Goal: Task Accomplishment & Management: Manage account settings

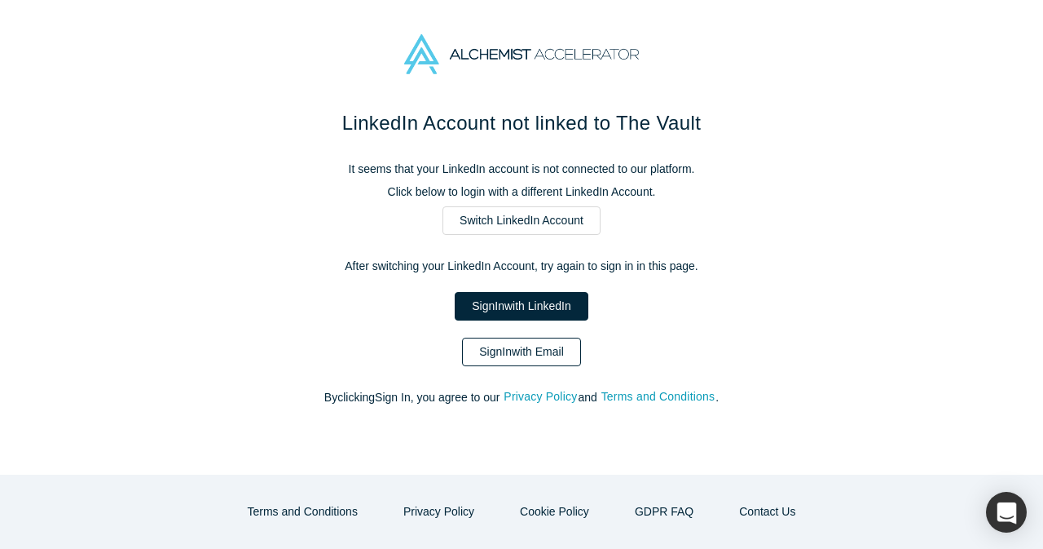
click at [554, 338] on link "Sign In with Email" at bounding box center [521, 351] width 119 height 29
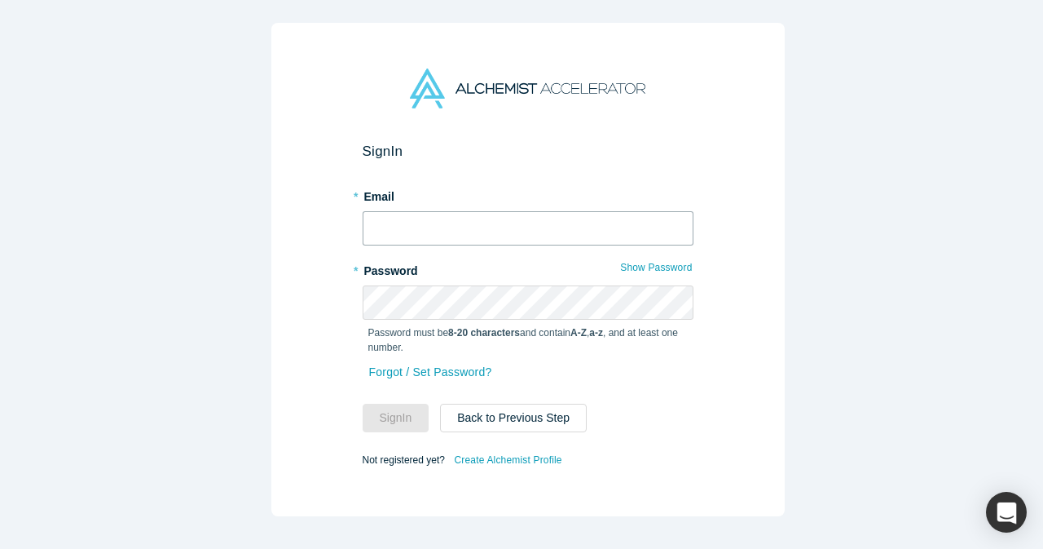
click at [519, 231] on input "text" at bounding box center [528, 228] width 331 height 34
type input "[EMAIL_ADDRESS][DOMAIN_NAME]"
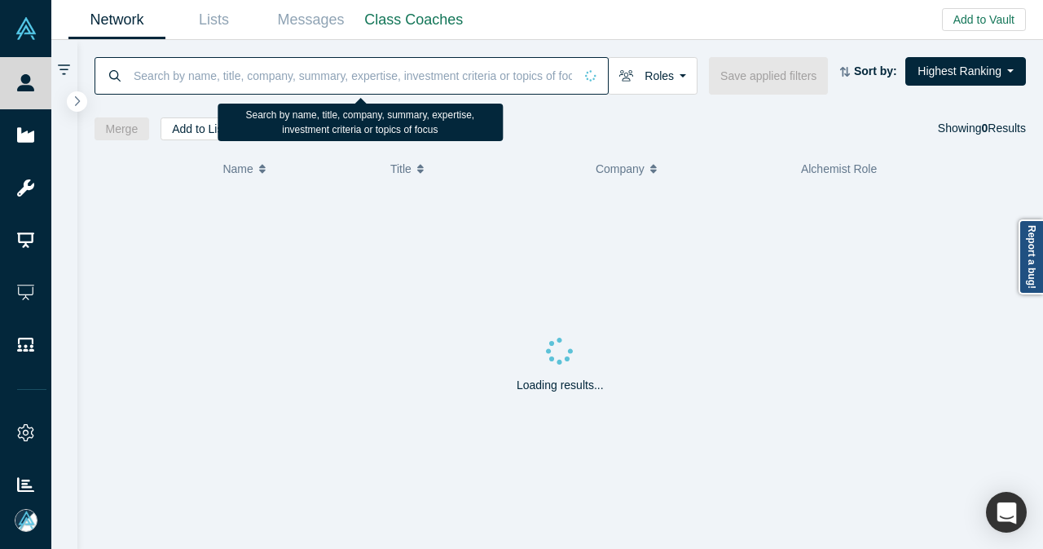
click at [495, 64] on input at bounding box center [353, 75] width 442 height 38
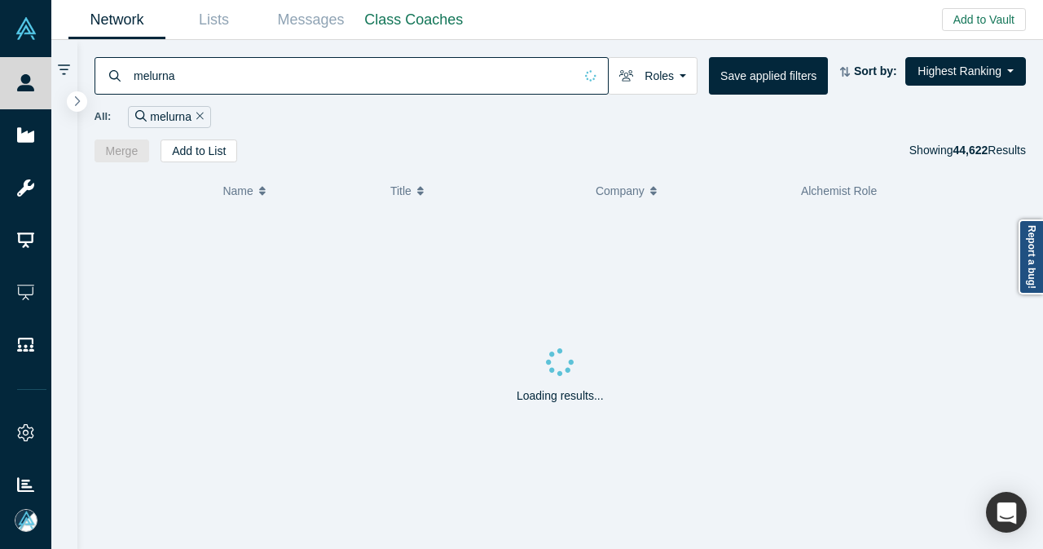
type input "melurna"
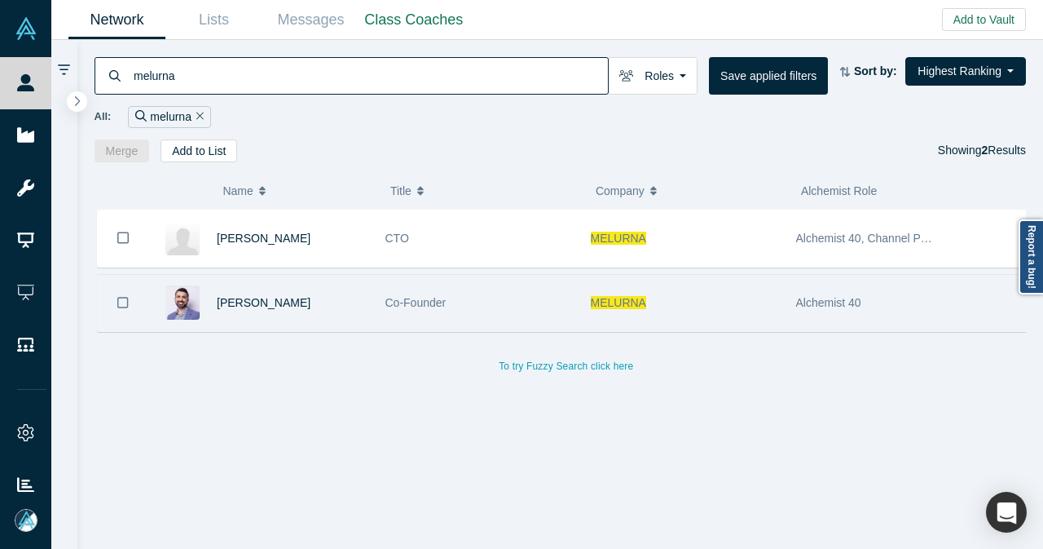
click at [331, 306] on div "[PERSON_NAME]" at bounding box center [293, 303] width 152 height 56
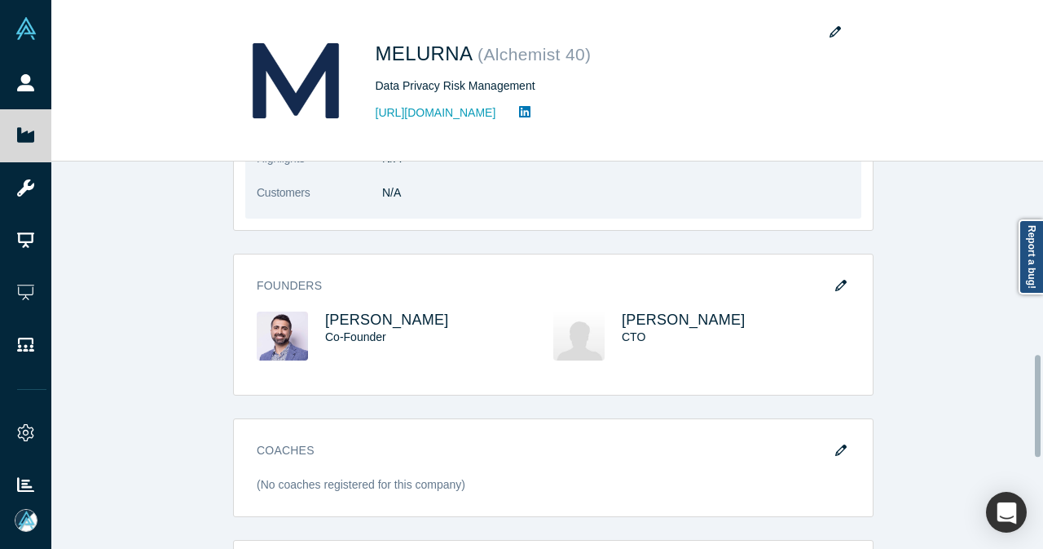
scroll to position [734, 0]
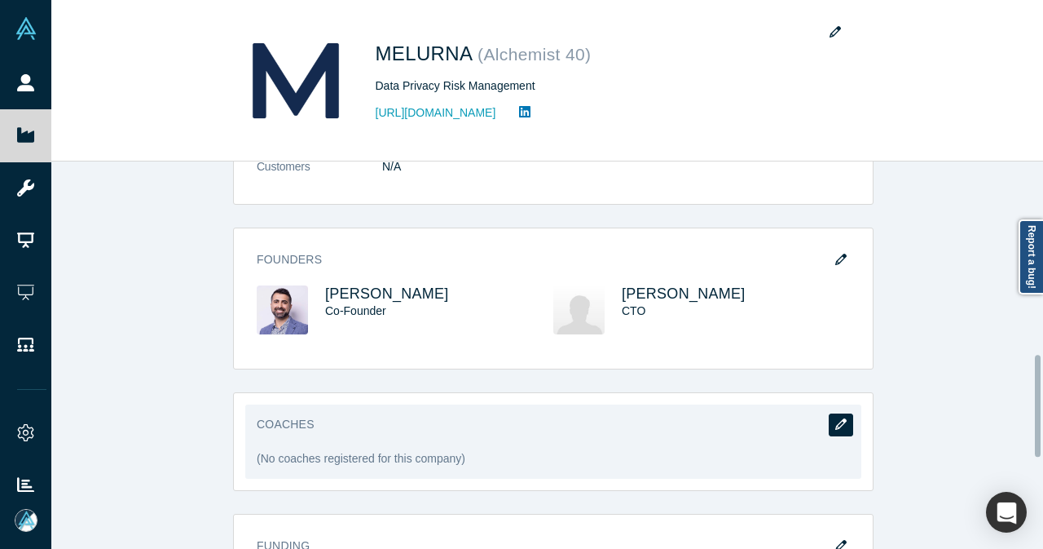
click at [835, 418] on icon "button" at bounding box center [840, 423] width 11 height 11
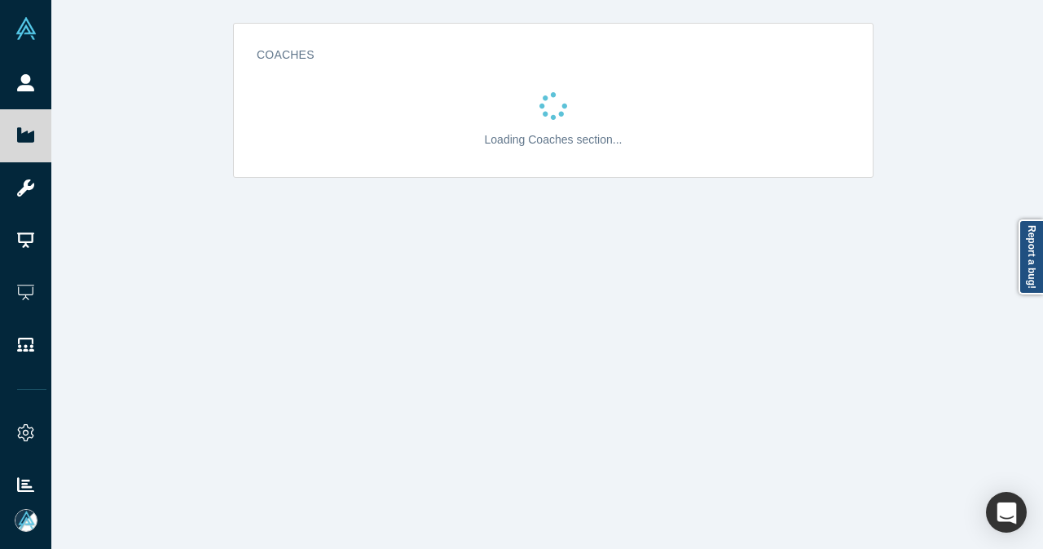
scroll to position [0, 0]
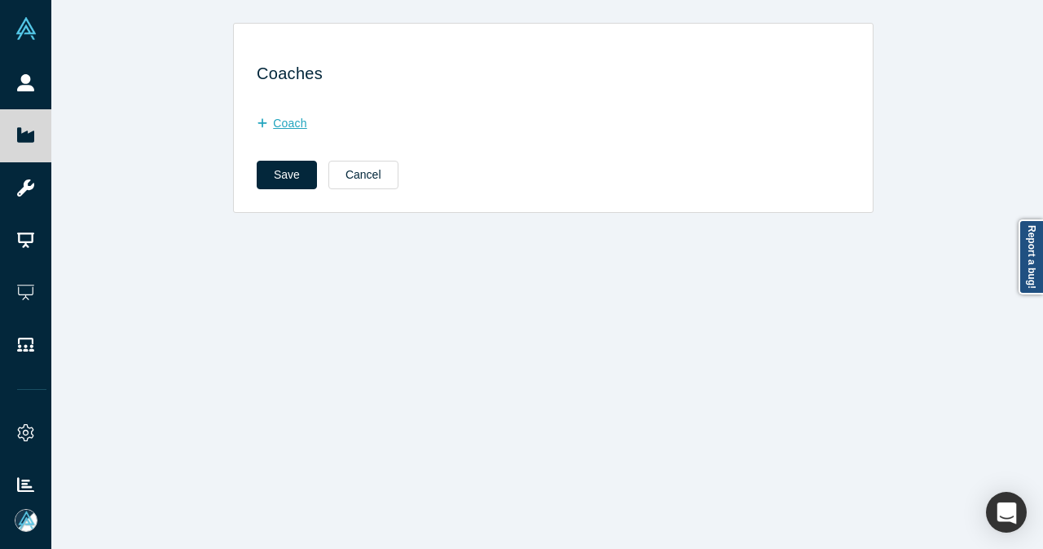
click at [291, 128] on button "Coach" at bounding box center [291, 123] width 68 height 29
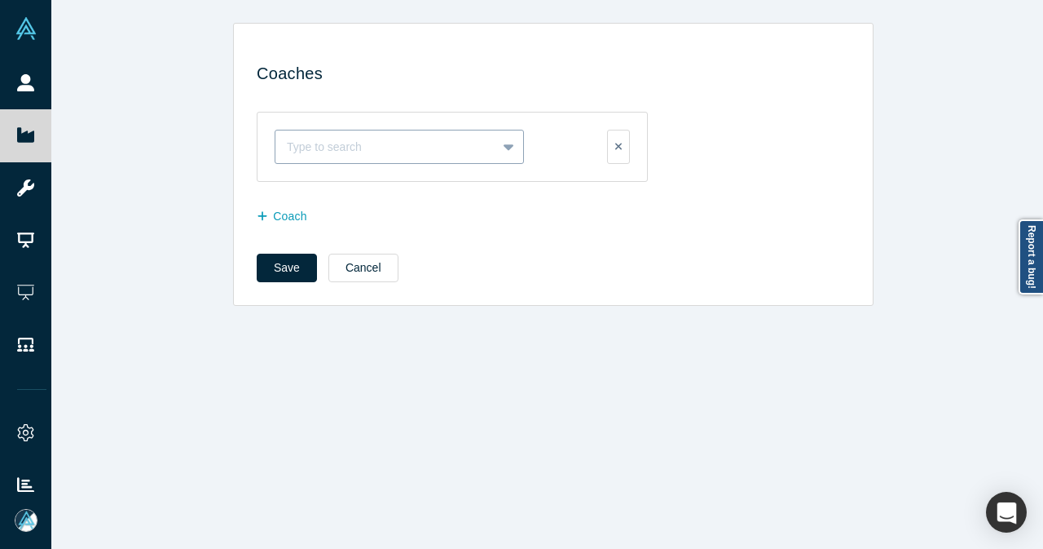
click at [298, 145] on div at bounding box center [386, 147] width 198 height 20
type input "alexander sha"
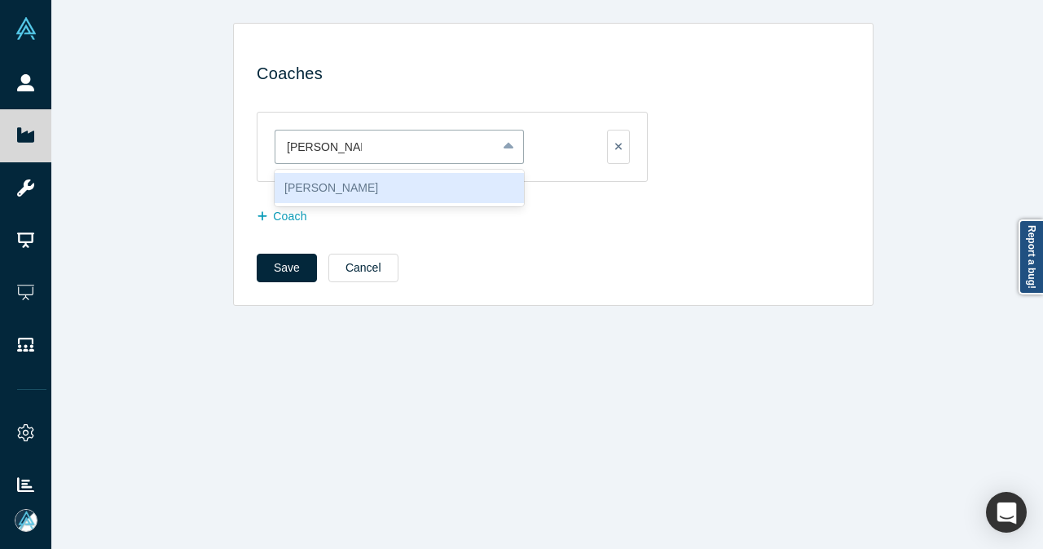
click at [300, 179] on div "Alexander Shartsis" at bounding box center [399, 188] width 249 height 30
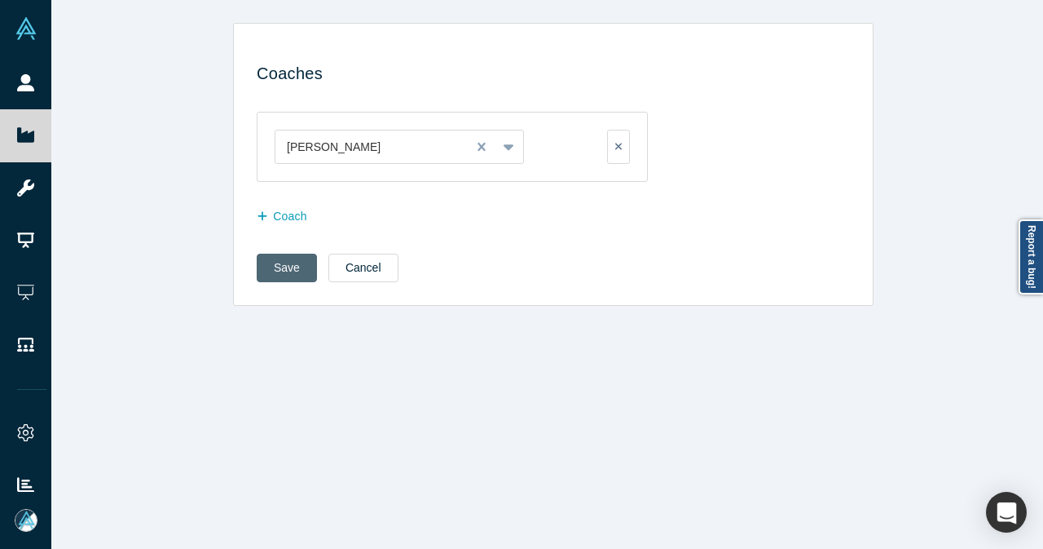
click at [278, 267] on button "Save" at bounding box center [287, 267] width 60 height 29
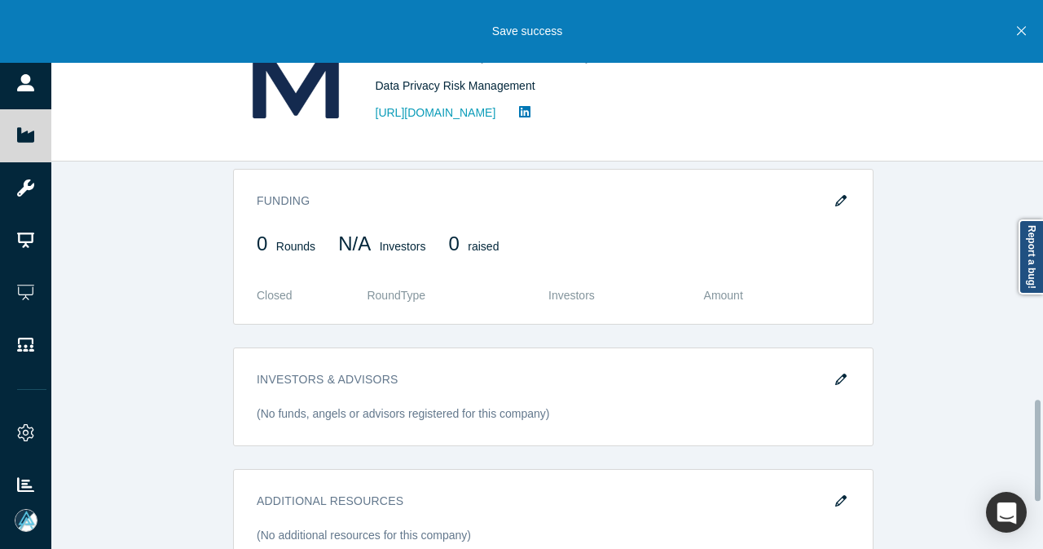
scroll to position [1092, 0]
